Goal: Task Accomplishment & Management: Use online tool/utility

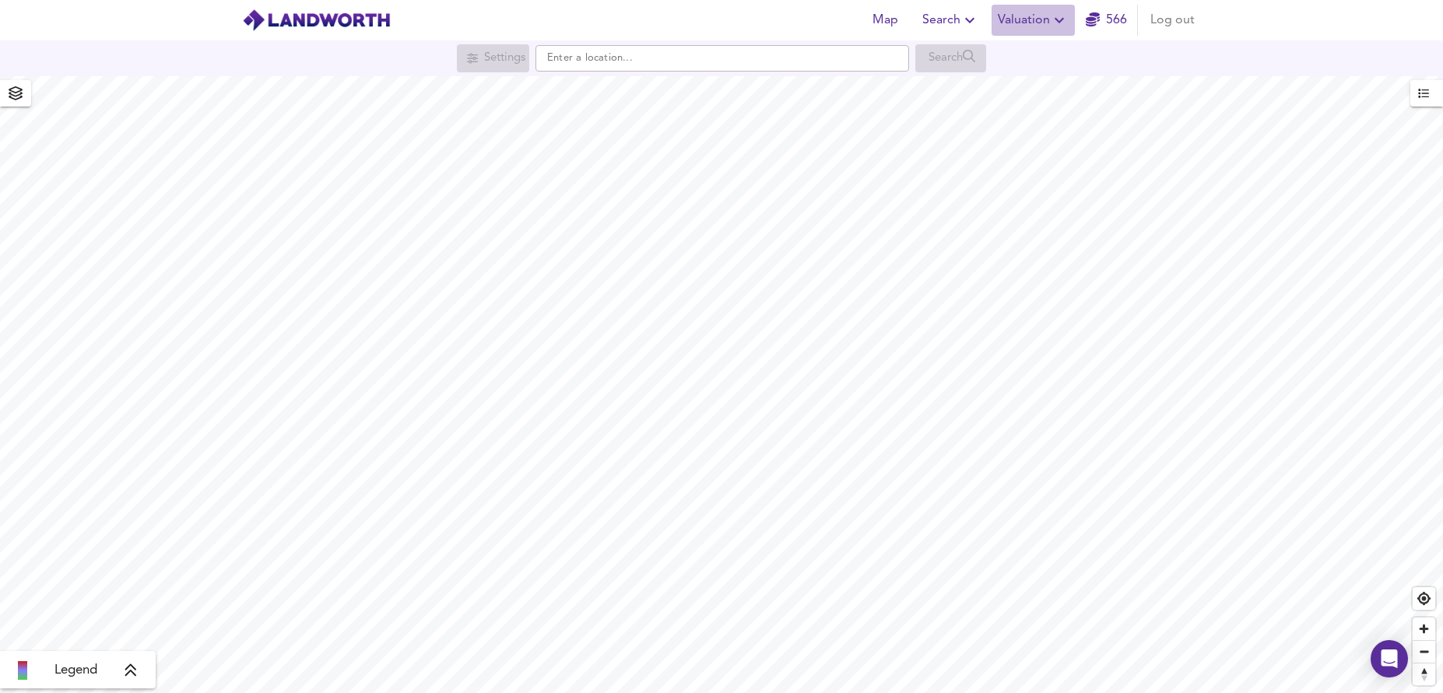
click at [1044, 11] on span "Valuation" at bounding box center [1033, 20] width 71 height 22
click at [1044, 51] on li "New Valuation Report" at bounding box center [1033, 56] width 186 height 28
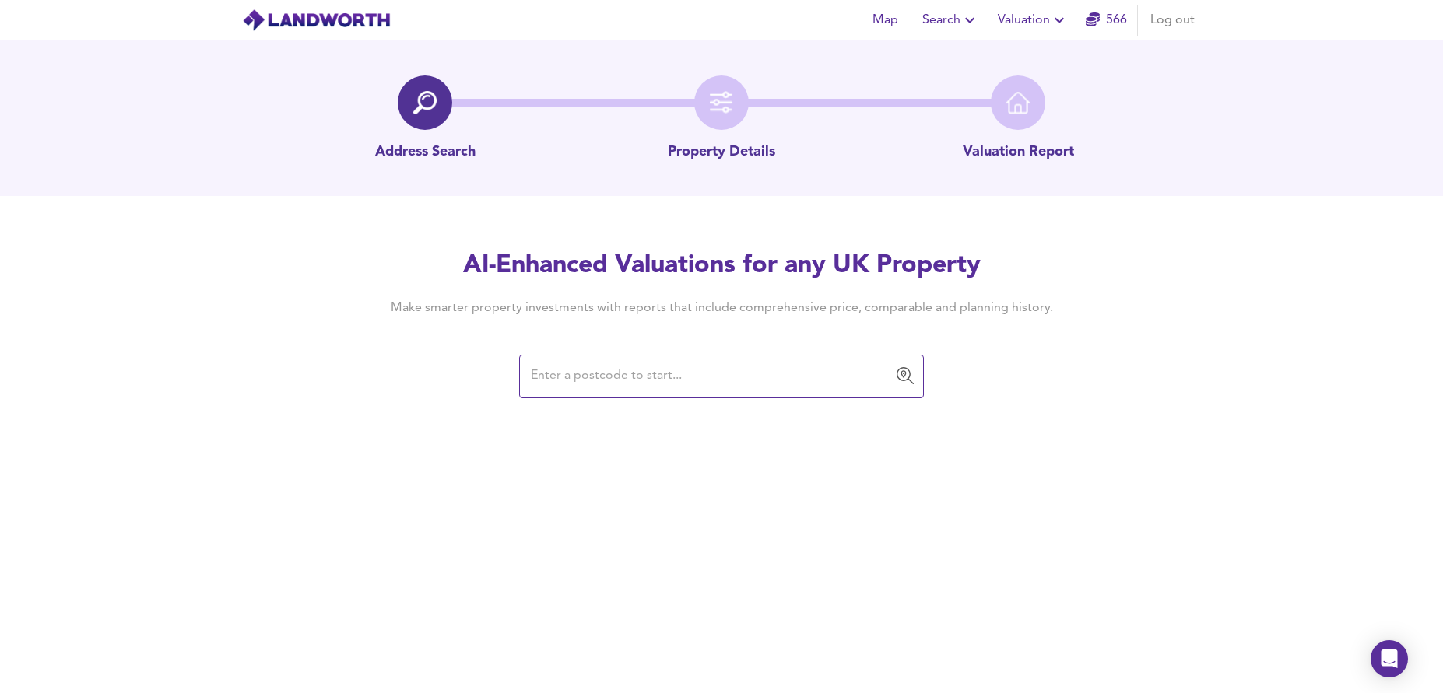
click at [776, 385] on input "text" at bounding box center [709, 377] width 367 height 30
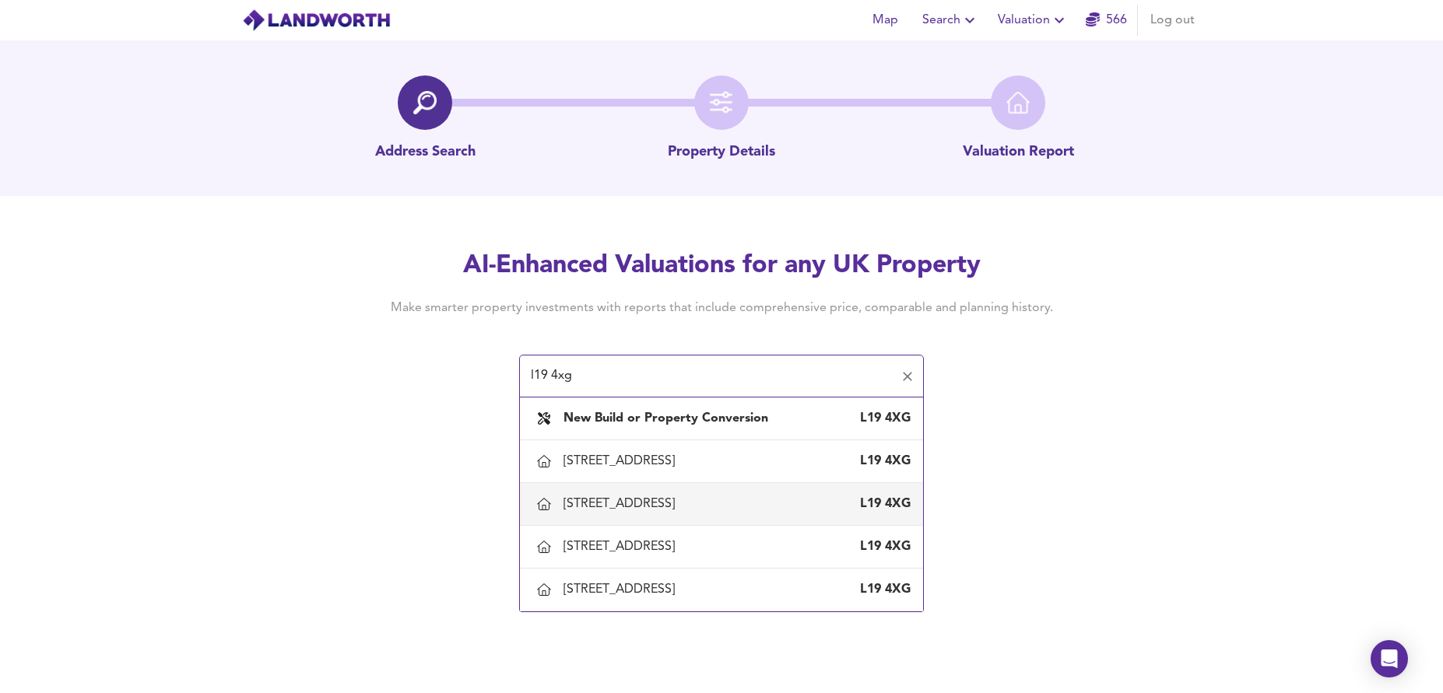
click at [681, 496] on div "[STREET_ADDRESS]" at bounding box center [621, 504] width 117 height 17
type input "[STREET_ADDRESS]"
